Goal: Check status: Check status

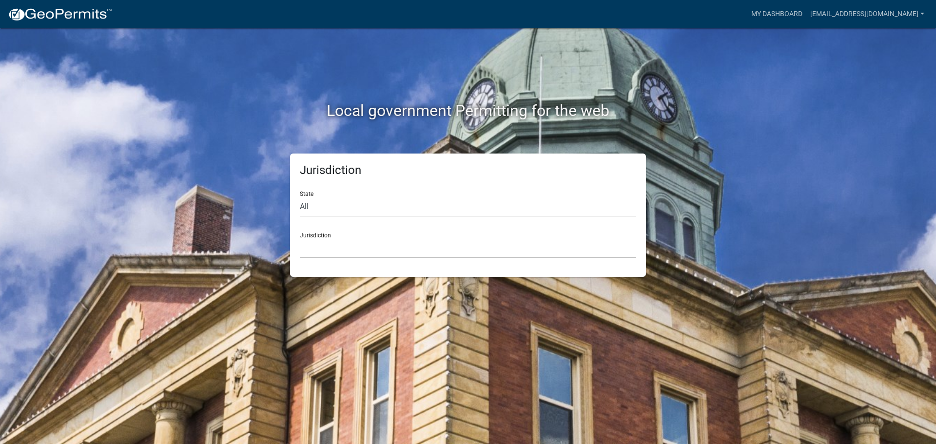
click at [312, 194] on div "State All [US_STATE] [US_STATE] [US_STATE] [US_STATE] [US_STATE] [US_STATE] [US…" at bounding box center [468, 200] width 336 height 34
click at [309, 209] on select "All [US_STATE] [US_STATE] [US_STATE] [US_STATE] [US_STATE] [US_STATE] [US_STATE…" at bounding box center [468, 207] width 336 height 20
select select "[US_STATE]"
click at [300, 197] on select "All [US_STATE] [US_STATE] [US_STATE] [US_STATE] [US_STATE] [US_STATE] [US_STATE…" at bounding box center [468, 207] width 336 height 20
click at [320, 241] on select "City of [GEOGRAPHIC_DATA], [US_STATE] City of [GEOGRAPHIC_DATA], [US_STATE] Cit…" at bounding box center [468, 248] width 336 height 20
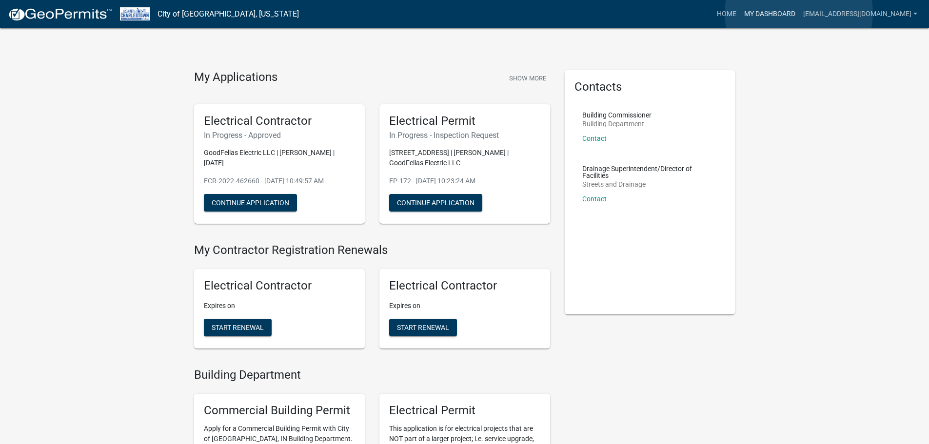
click at [798, 13] on link "My Dashboard" at bounding box center [769, 14] width 59 height 19
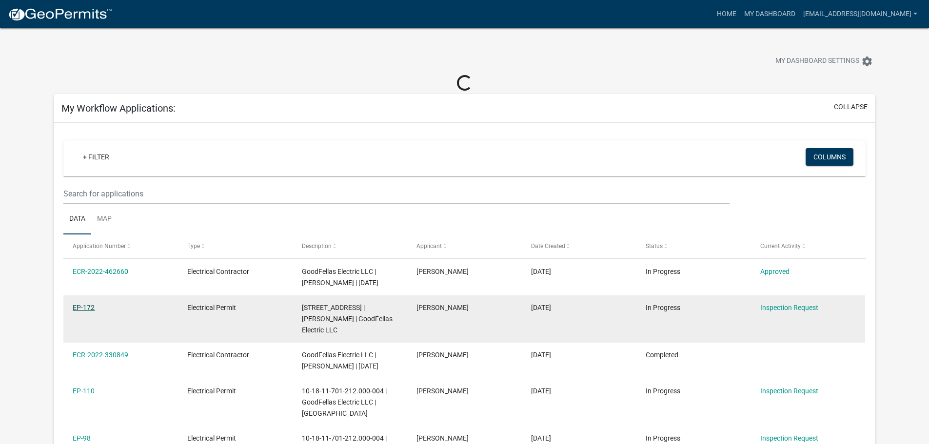
click at [84, 310] on link "EP-172" at bounding box center [84, 308] width 22 height 8
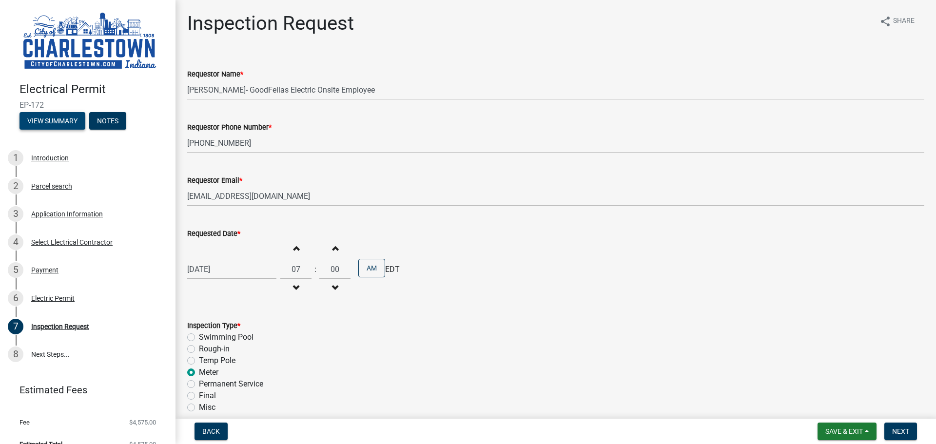
click at [72, 117] on button "View Summary" at bounding box center [52, 121] width 66 height 18
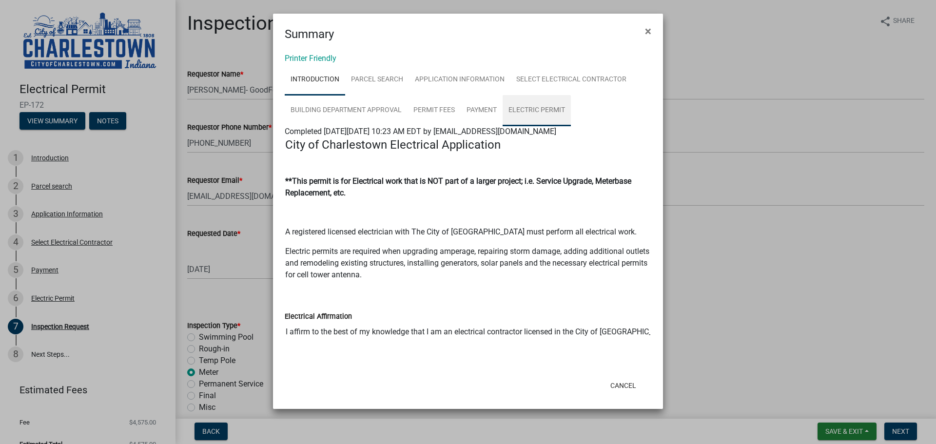
click at [536, 104] on link "Electric Permit" at bounding box center [537, 110] width 68 height 31
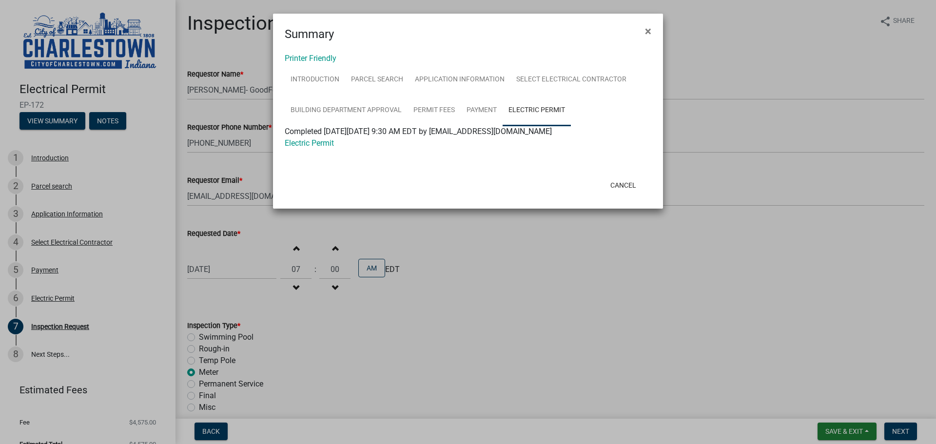
click at [281, 145] on div "Electric Permit" at bounding box center [467, 143] width 381 height 12
click at [302, 142] on link "Electric Permit" at bounding box center [309, 142] width 49 height 9
click at [649, 26] on span "×" at bounding box center [648, 31] width 6 height 14
